Goal: Task Accomplishment & Management: Use online tool/utility

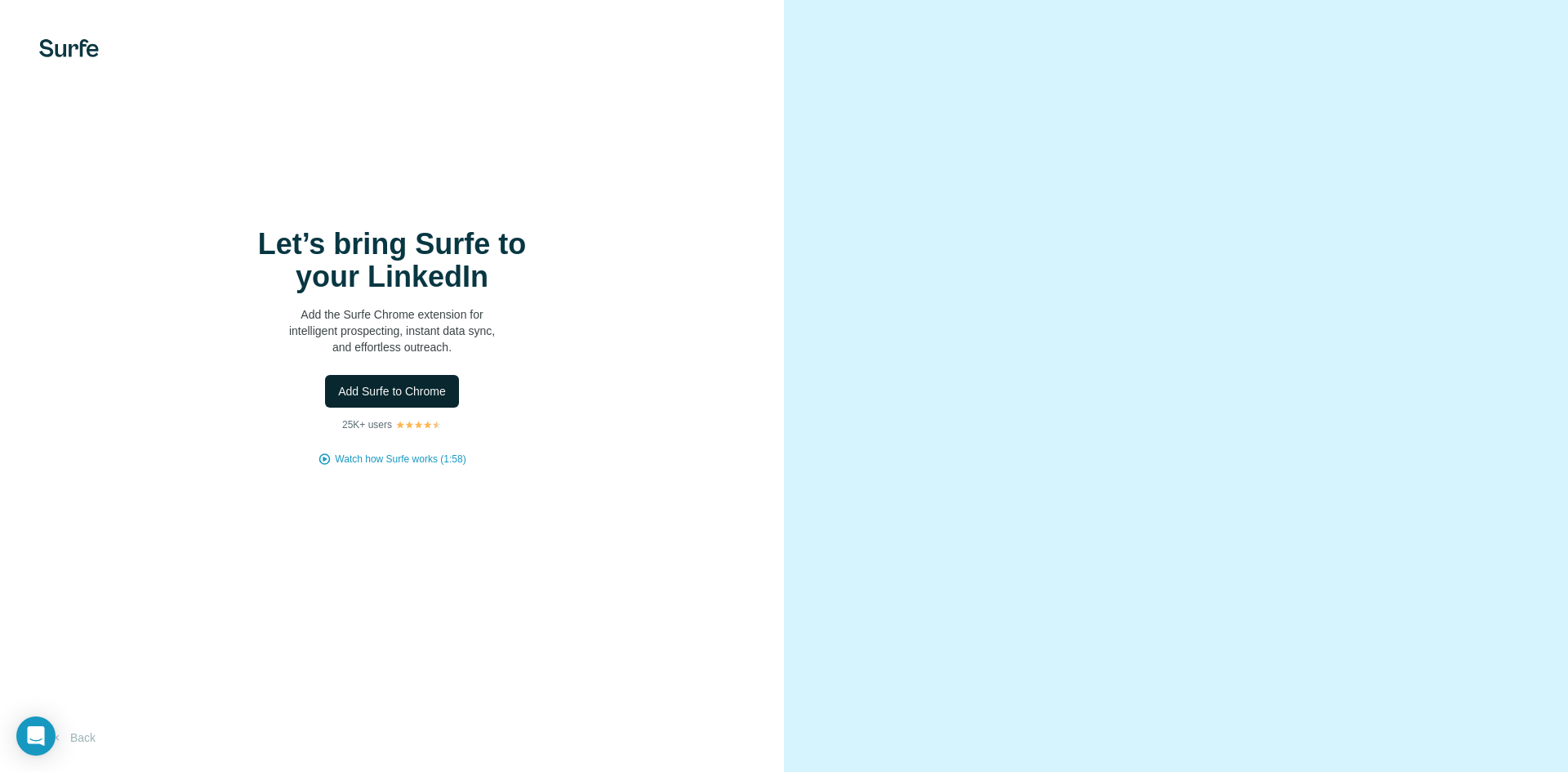
click at [399, 398] on span "Add Surfe to Chrome" at bounding box center [392, 392] width 107 height 17
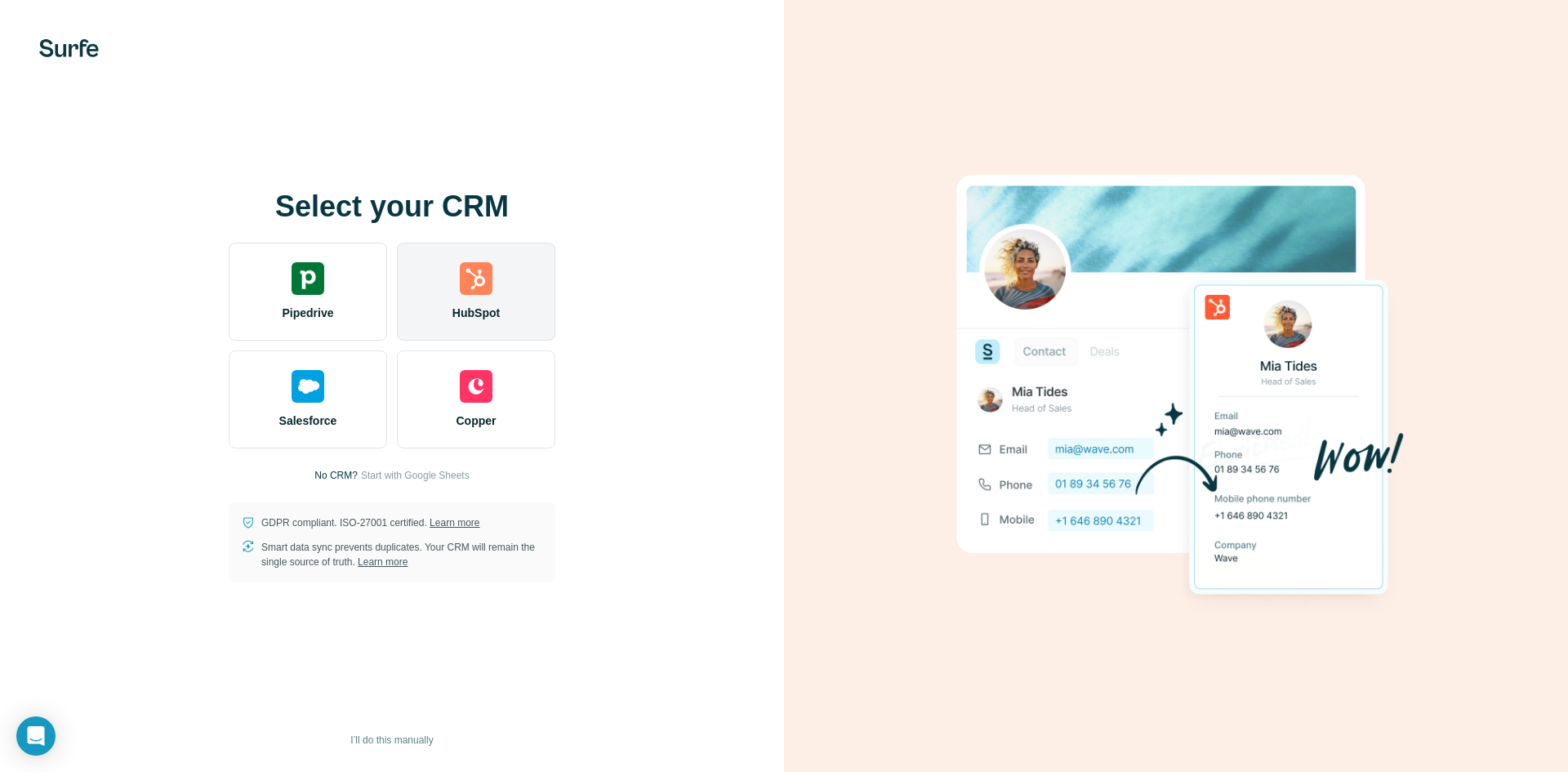
click at [478, 284] on img at bounding box center [476, 278] width 32 height 32
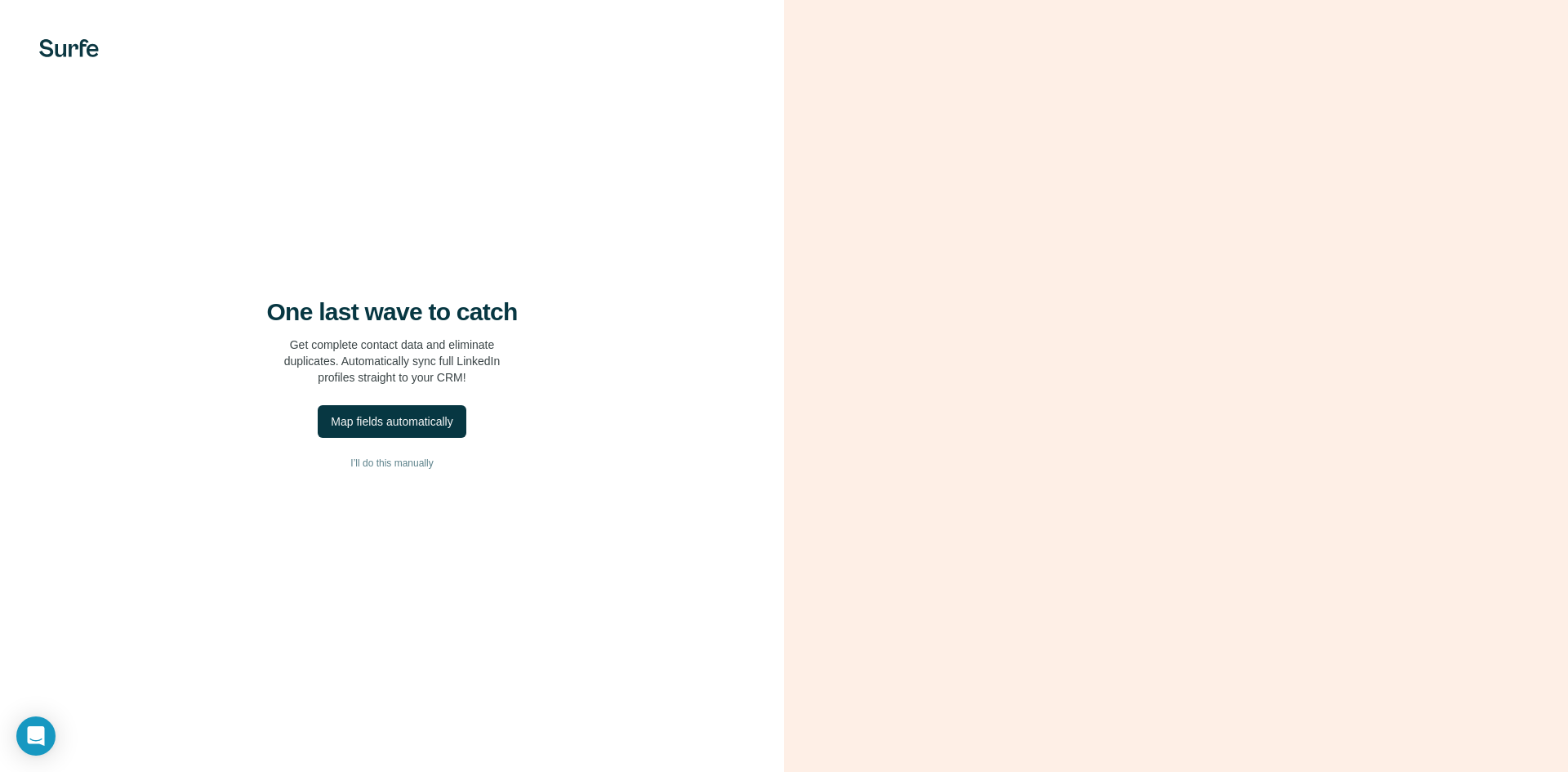
click at [399, 441] on div "One last wave to catch Get complete contact data and eliminate duplicates. Auto…" at bounding box center [392, 386] width 784 height 772
click at [398, 414] on div "Map fields automatically" at bounding box center [391, 421] width 121 height 17
